Goal: Information Seeking & Learning: Learn about a topic

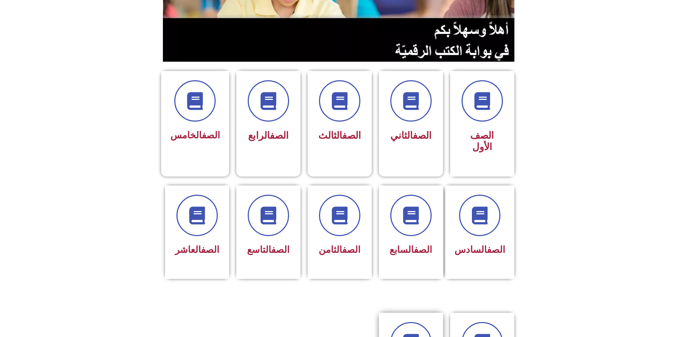
scroll to position [178, 0]
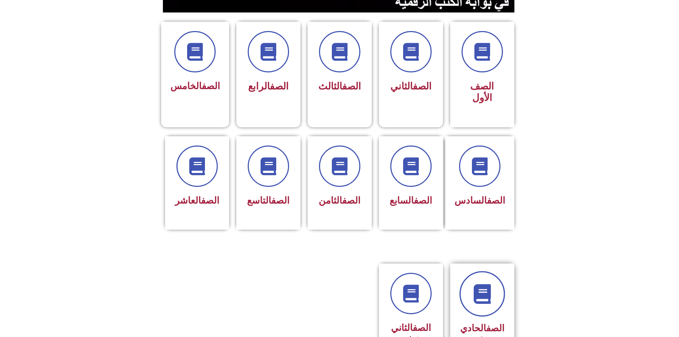
click at [478, 284] on icon at bounding box center [482, 294] width 20 height 20
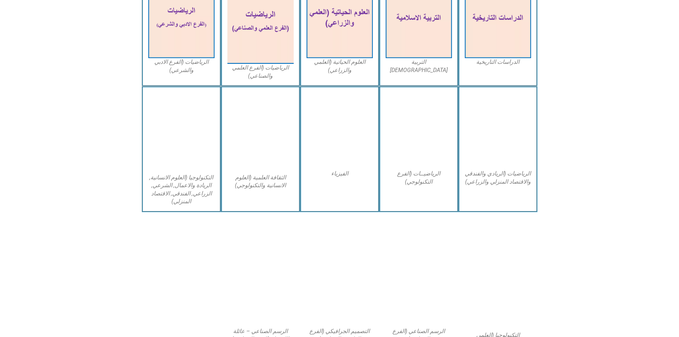
scroll to position [281, 0]
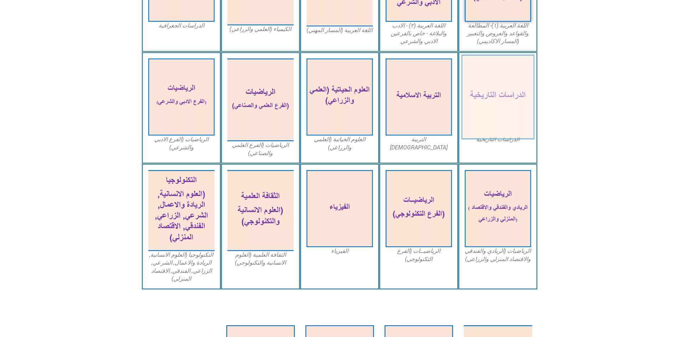
click at [487, 115] on img at bounding box center [497, 97] width 73 height 85
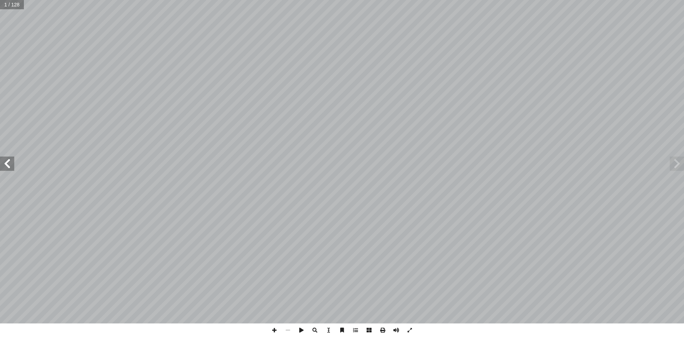
click at [8, 166] on span at bounding box center [7, 163] width 14 height 14
click at [9, 164] on span at bounding box center [7, 163] width 14 height 14
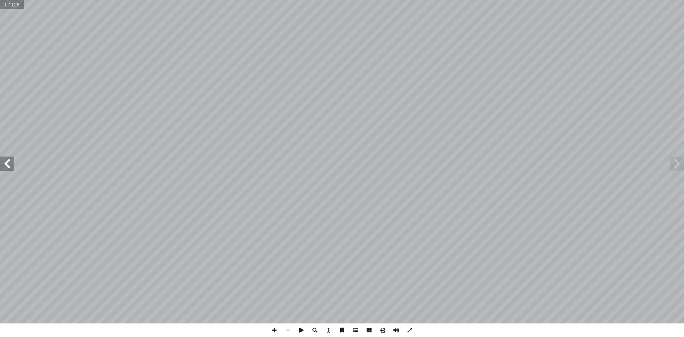
click at [9, 164] on span at bounding box center [7, 163] width 14 height 14
click at [8, 160] on span at bounding box center [7, 163] width 14 height 14
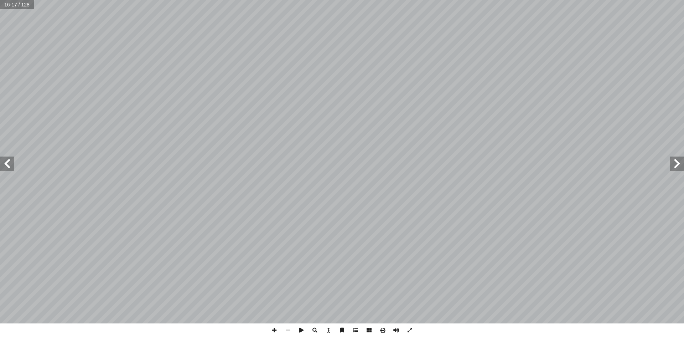
click at [8, 160] on span at bounding box center [7, 163] width 14 height 14
click at [11, 164] on span at bounding box center [7, 163] width 14 height 14
click at [678, 159] on span at bounding box center [677, 163] width 14 height 14
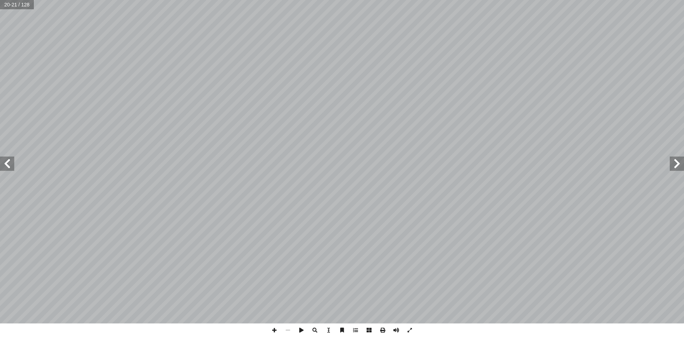
click at [678, 159] on span at bounding box center [677, 163] width 14 height 14
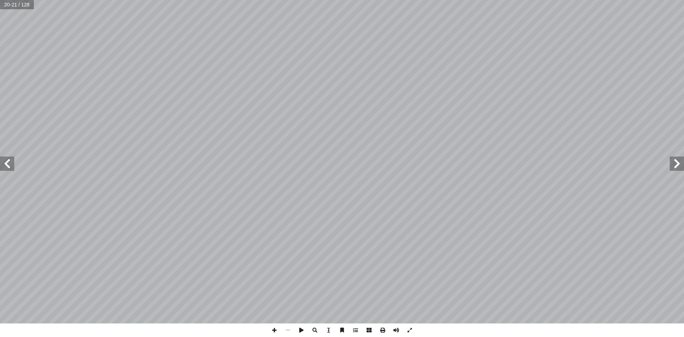
click at [678, 159] on span at bounding box center [677, 163] width 14 height 14
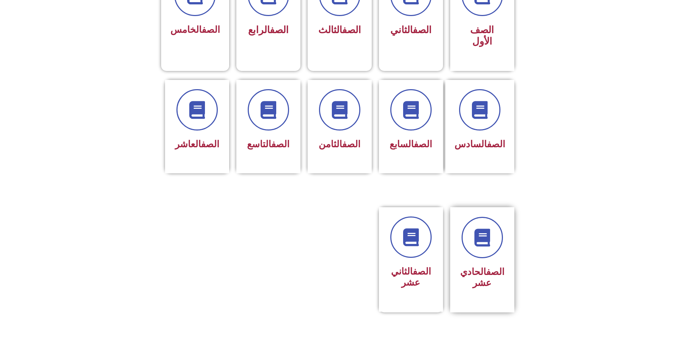
scroll to position [249, 0]
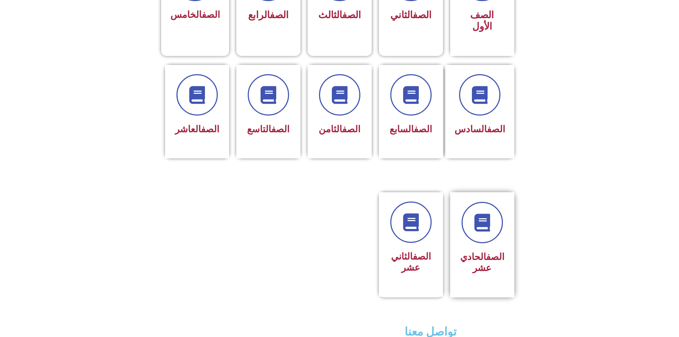
click at [489, 251] on h3 "الصف الحادي عشر" at bounding box center [482, 262] width 45 height 22
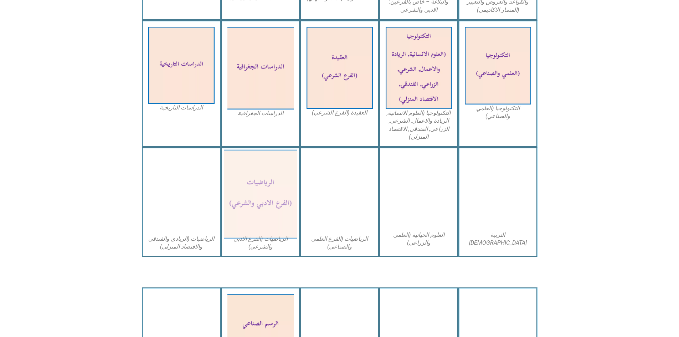
scroll to position [321, 0]
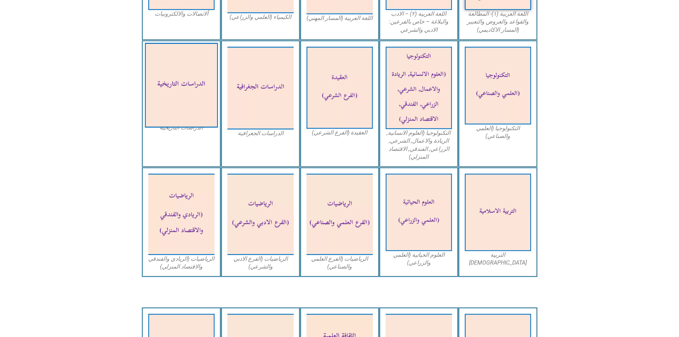
click at [193, 85] on img at bounding box center [181, 85] width 73 height 85
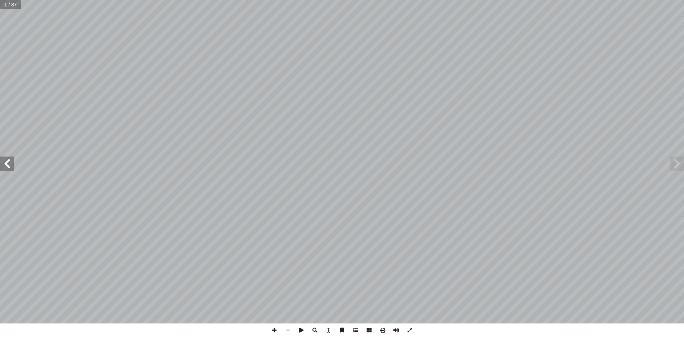
click at [10, 163] on span at bounding box center [7, 163] width 14 height 14
click at [10, 162] on span at bounding box center [7, 163] width 14 height 14
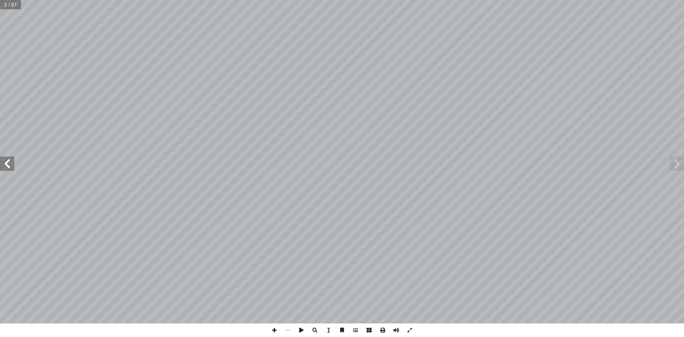
click at [10, 162] on span at bounding box center [7, 163] width 14 height 14
click at [2, 164] on span at bounding box center [7, 163] width 14 height 14
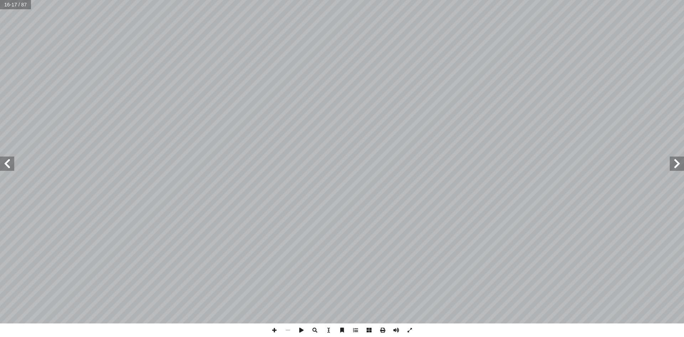
click at [12, 165] on span at bounding box center [7, 163] width 14 height 14
click at [682, 170] on span at bounding box center [677, 163] width 14 height 14
click at [387, 329] on span at bounding box center [383, 330] width 14 height 14
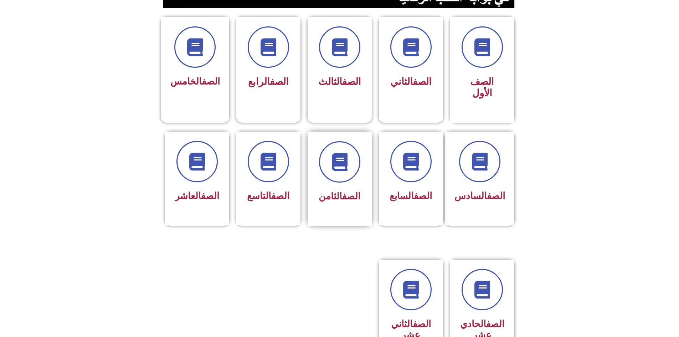
scroll to position [249, 0]
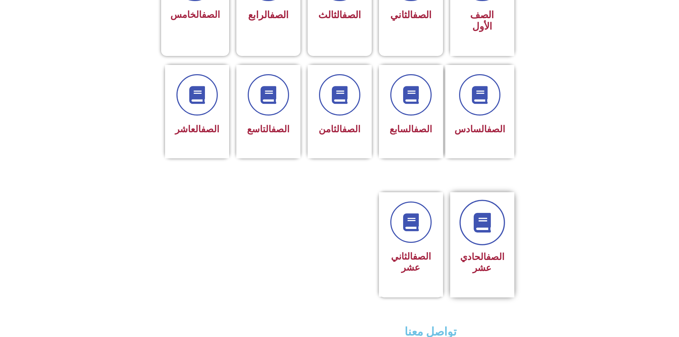
click at [480, 210] on link at bounding box center [482, 223] width 46 height 46
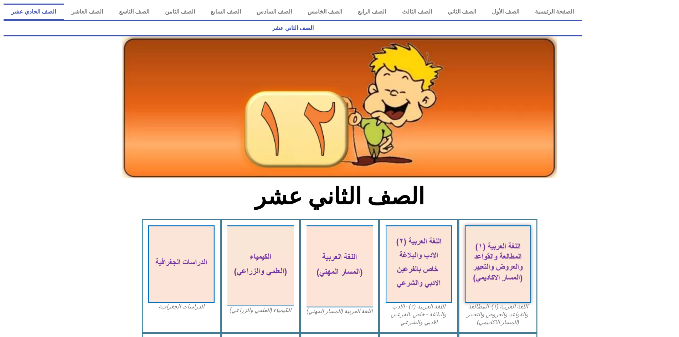
click at [64, 11] on link "الصف الحادي عشر" at bounding box center [34, 12] width 60 height 16
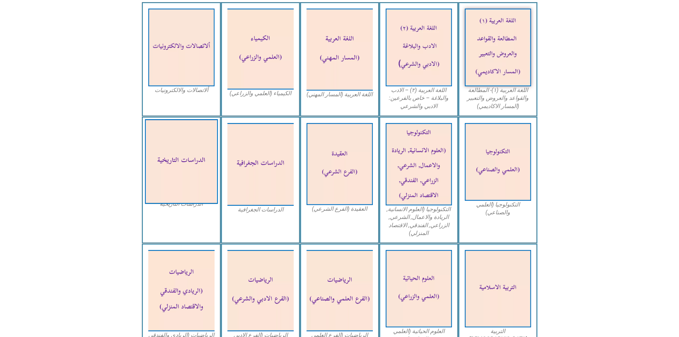
scroll to position [249, 0]
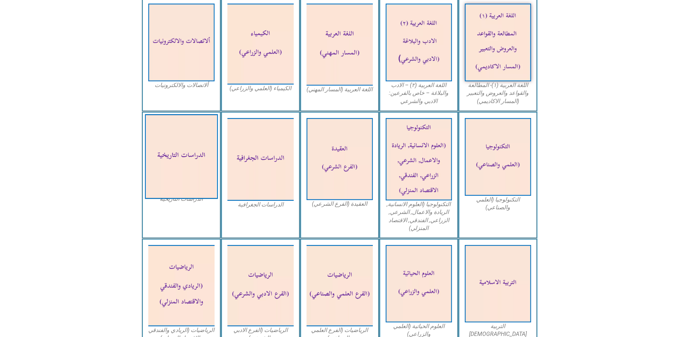
click at [181, 146] on img at bounding box center [181, 156] width 73 height 85
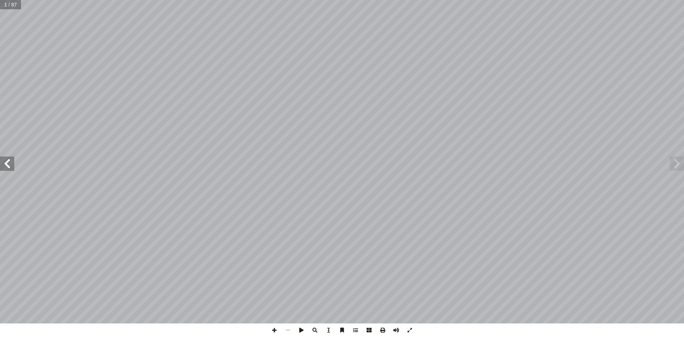
click at [4, 162] on span at bounding box center [7, 163] width 14 height 14
click at [331, 330] on span at bounding box center [329, 330] width 14 height 14
click at [344, 331] on span at bounding box center [342, 330] width 14 height 14
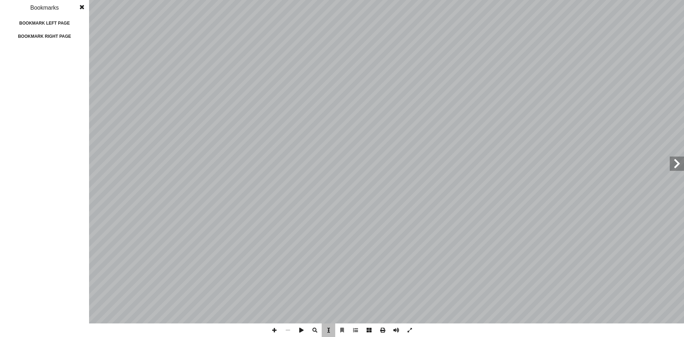
click at [332, 329] on span at bounding box center [329, 330] width 14 height 14
click at [346, 328] on span at bounding box center [342, 330] width 14 height 14
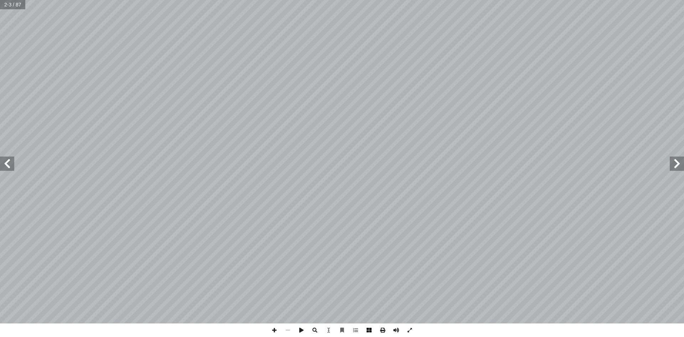
click at [367, 331] on span at bounding box center [369, 330] width 14 height 14
click at [13, 162] on span at bounding box center [7, 163] width 14 height 14
click at [385, 330] on span at bounding box center [383, 330] width 14 height 14
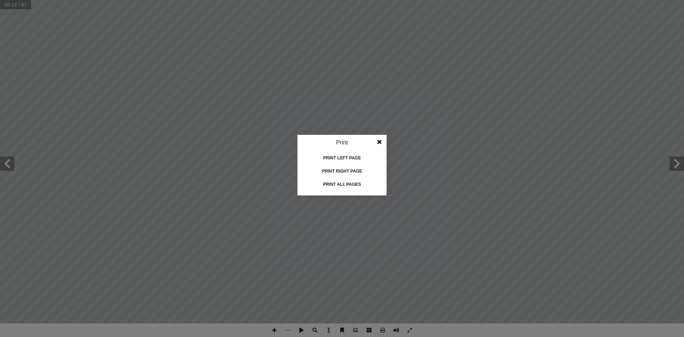
click at [353, 186] on div "Print all pages" at bounding box center [341, 184] width 71 height 11
